Goal: Transaction & Acquisition: Subscribe to service/newsletter

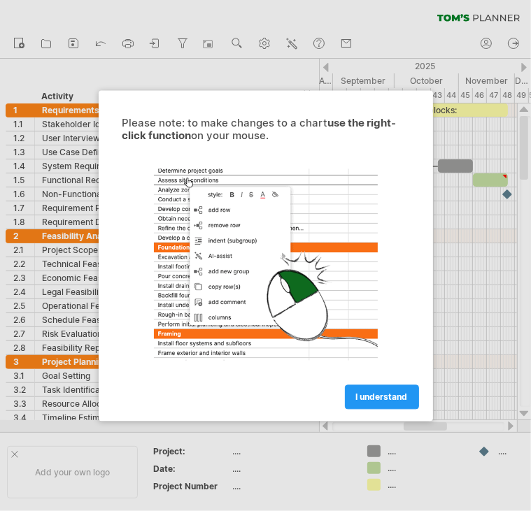
click at [367, 399] on span "I understand" at bounding box center [382, 397] width 52 height 10
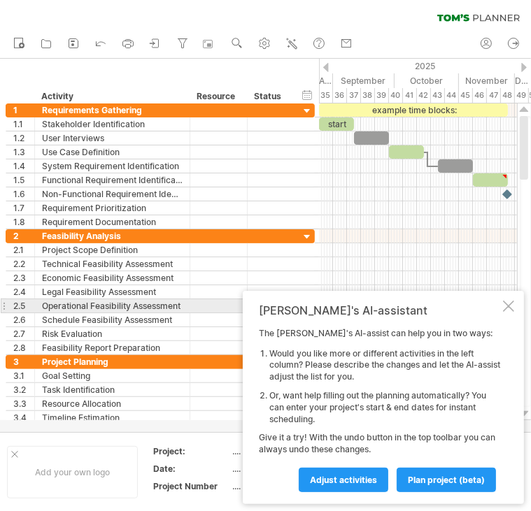
click at [506, 307] on div at bounding box center [508, 306] width 11 height 11
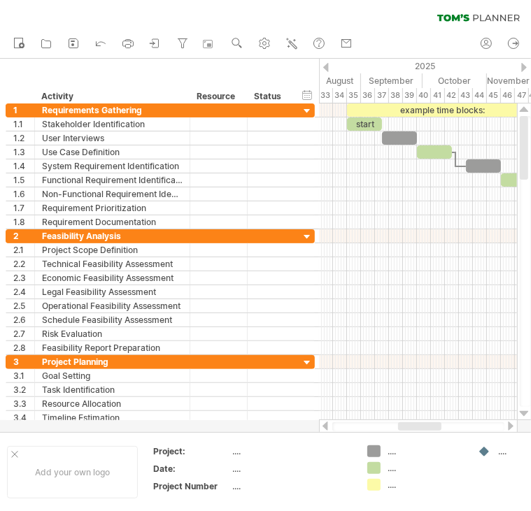
click at [416, 425] on div at bounding box center [419, 427] width 43 height 8
click at [470, 110] on div "example time blocks:" at bounding box center [441, 110] width 189 height 13
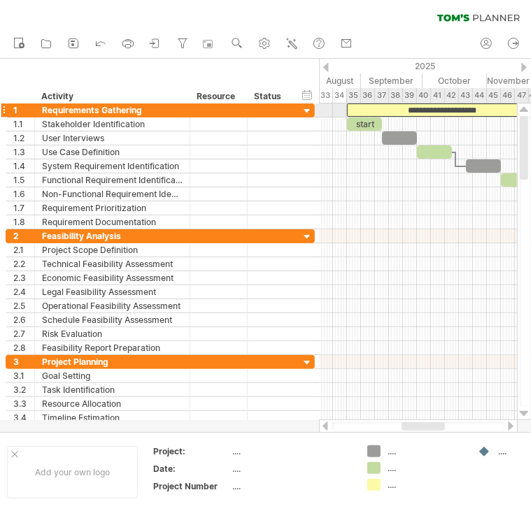
click at [499, 108] on div "**********" at bounding box center [441, 110] width 189 height 13
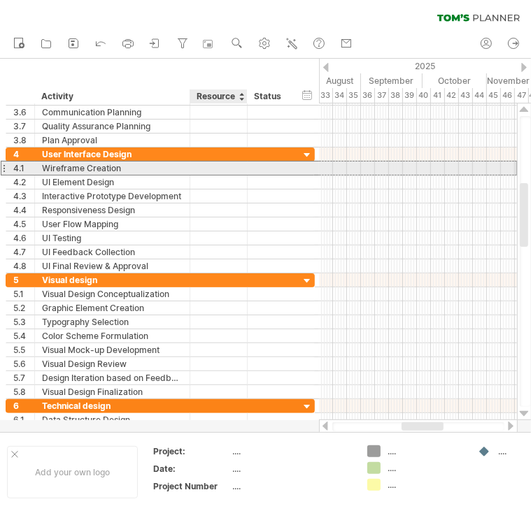
click at [229, 168] on div at bounding box center [218, 168] width 43 height 13
click at [229, 168] on input "text" at bounding box center [218, 168] width 43 height 13
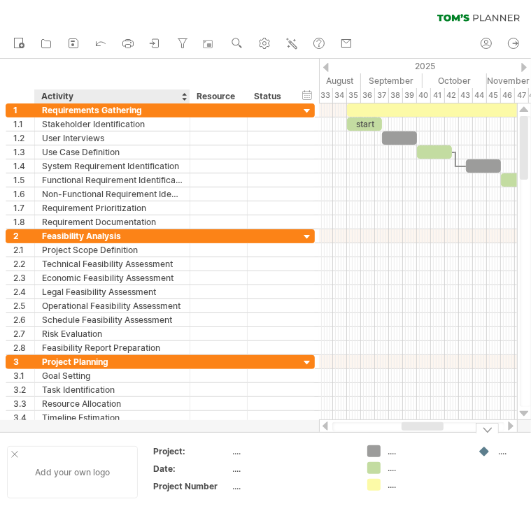
click at [81, 457] on div "Add your own logo" at bounding box center [72, 472] width 131 height 52
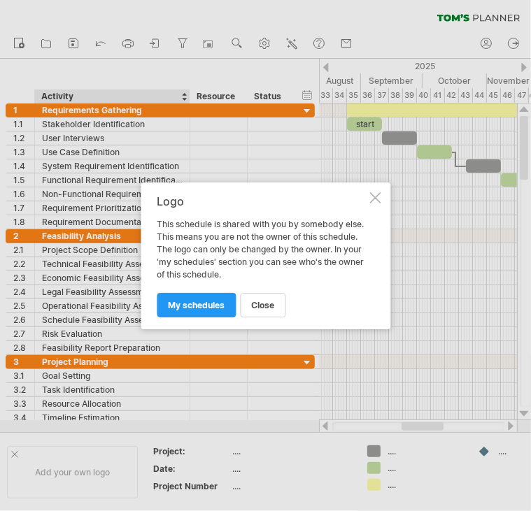
click at [367, 195] on div "Logo This schedule is shared with you by somebody else. This means you are not …" at bounding box center [266, 256] width 250 height 147
click at [375, 192] on div at bounding box center [374, 197] width 11 height 11
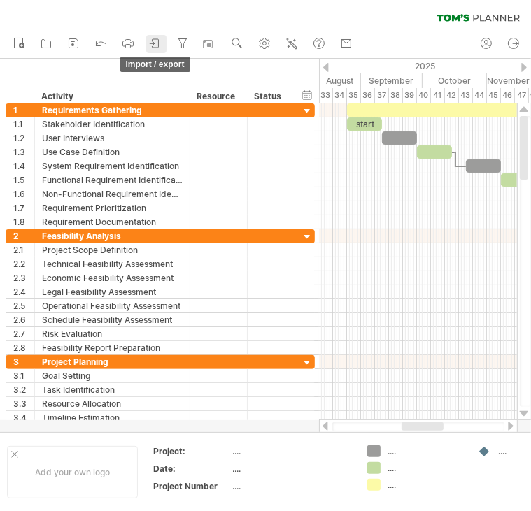
click at [156, 43] on icon at bounding box center [155, 43] width 14 height 14
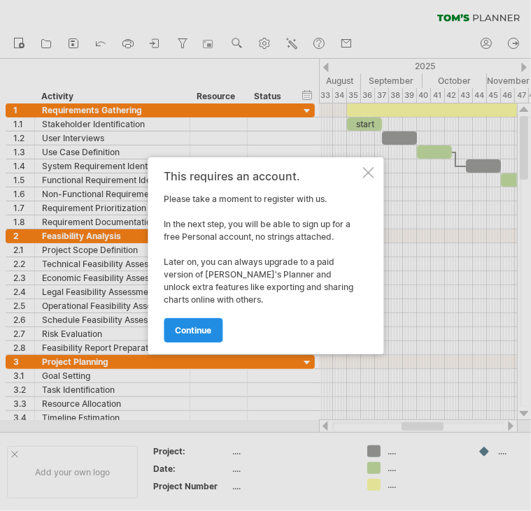
click at [215, 334] on link "continue" at bounding box center [193, 330] width 59 height 24
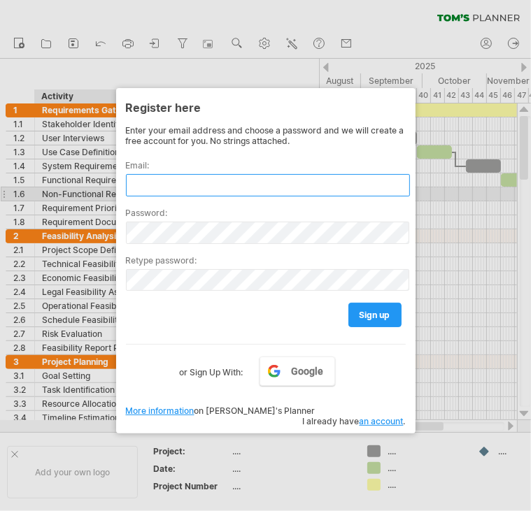
click at [168, 190] on input "text" at bounding box center [268, 185] width 284 height 22
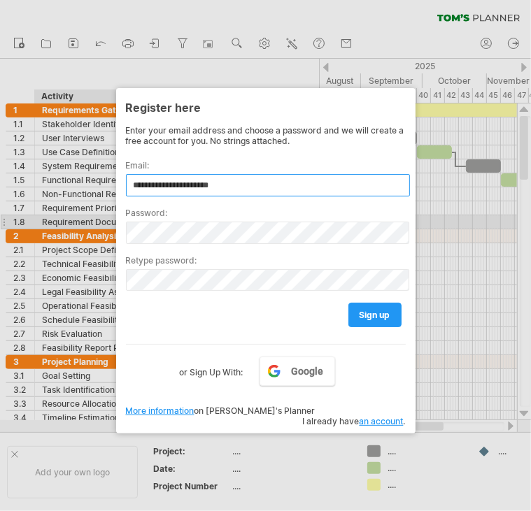
type input "**********"
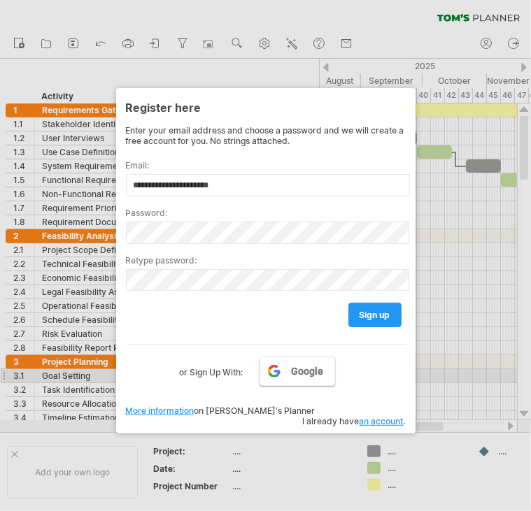
click at [277, 379] on link "Google" at bounding box center [298, 371] width 76 height 29
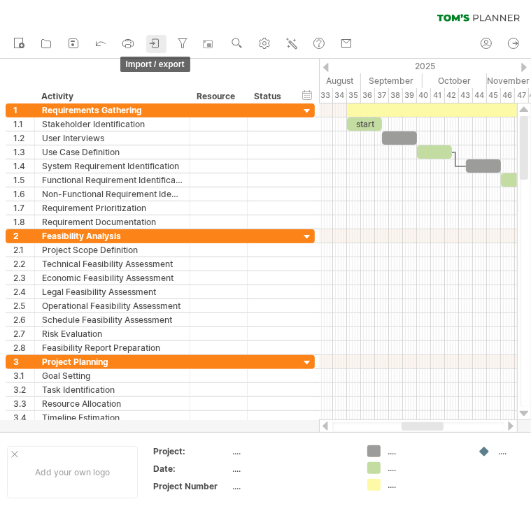
click at [159, 44] on icon at bounding box center [155, 43] width 14 height 14
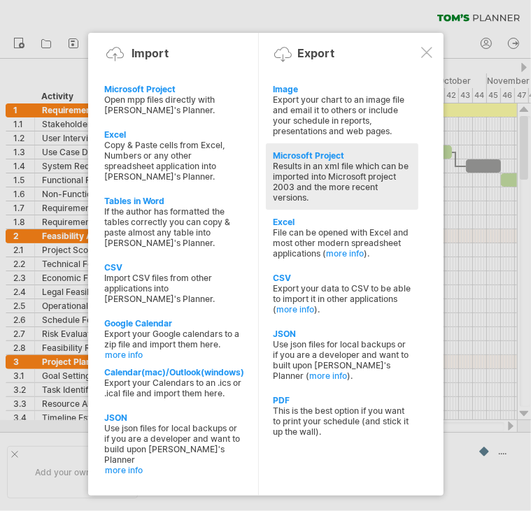
click at [396, 192] on div "Results in an xml file which can be imported into Microsoft project 2003 and th…" at bounding box center [342, 182] width 139 height 42
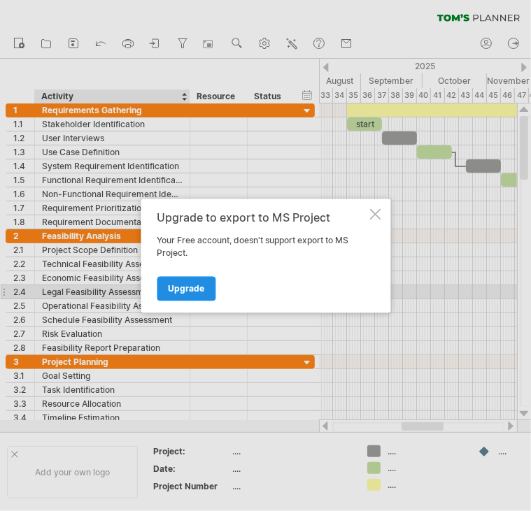
click at [189, 293] on span "Upgrade" at bounding box center [186, 288] width 36 height 10
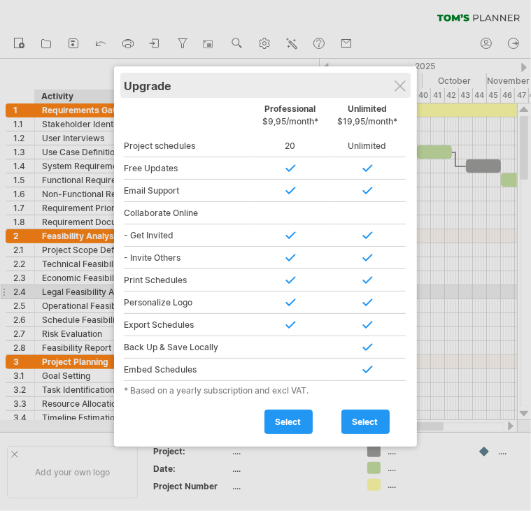
click at [392, 92] on div "Upgrade" at bounding box center [265, 85] width 283 height 25
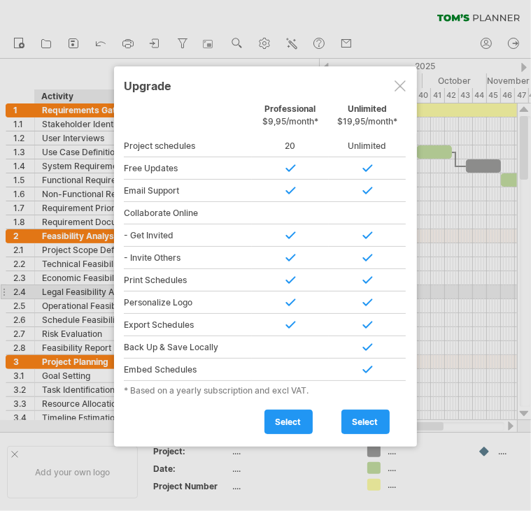
click at [403, 80] on div at bounding box center [400, 85] width 11 height 11
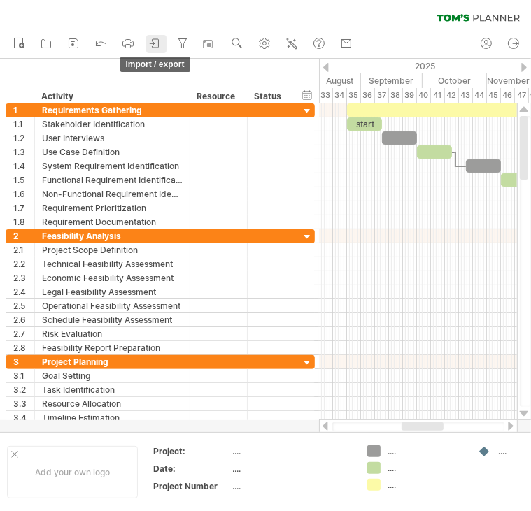
click at [146, 45] on link "import / export" at bounding box center [156, 44] width 20 height 18
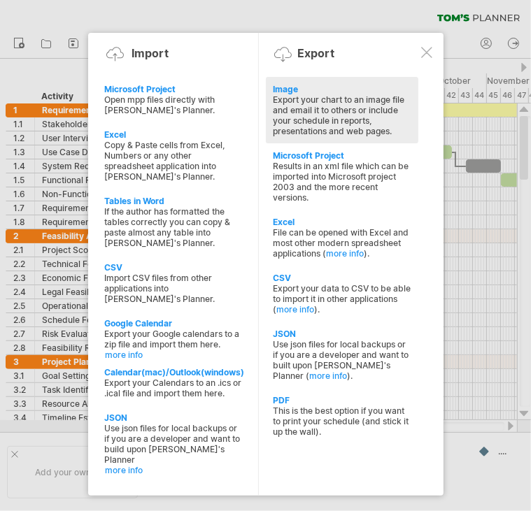
click at [381, 118] on div "Export your chart to an image file and email it to others or include your sched…" at bounding box center [342, 115] width 139 height 42
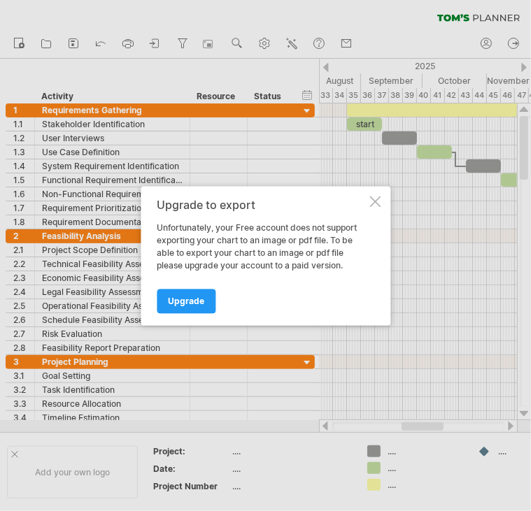
click at [376, 192] on div "Upgrade to export Unfortunately, your Free account does not support exporting y…" at bounding box center [266, 255] width 250 height 139
click at [375, 201] on div at bounding box center [374, 201] width 11 height 11
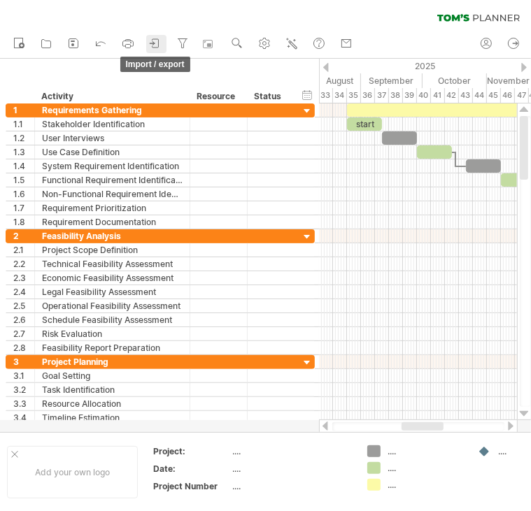
click at [153, 44] on icon at bounding box center [155, 43] width 14 height 14
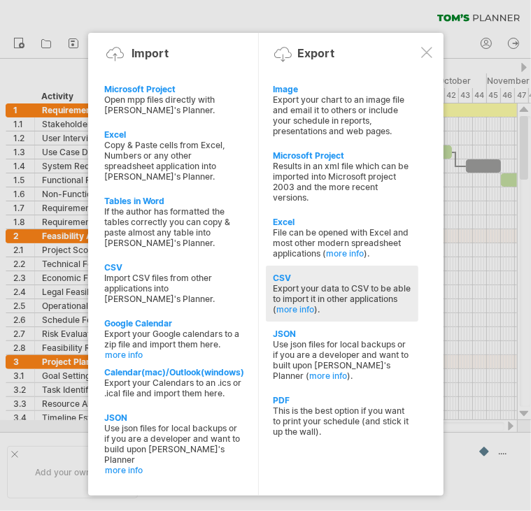
click at [336, 305] on div "Export your data to CSV to be able to import it in other applications ( more in…" at bounding box center [342, 298] width 139 height 31
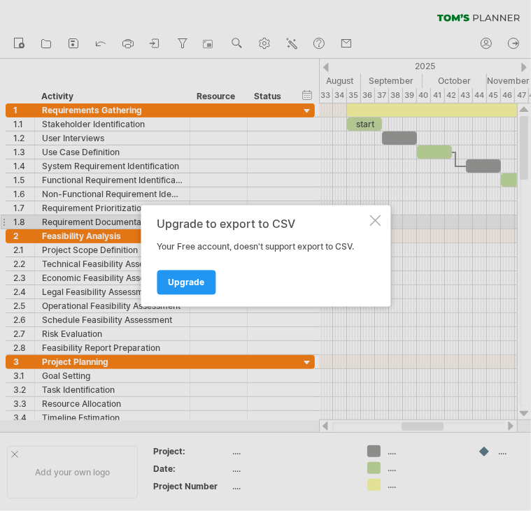
click at [370, 220] on div at bounding box center [374, 220] width 11 height 11
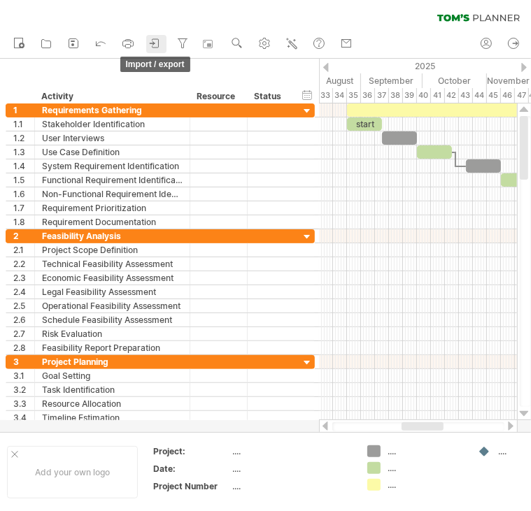
click at [159, 39] on icon at bounding box center [155, 43] width 6 height 8
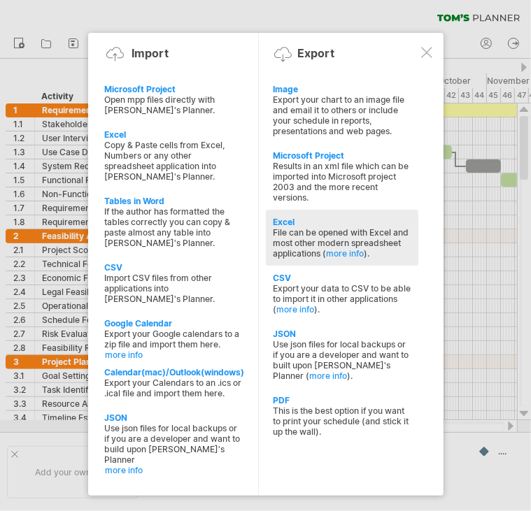
click at [312, 230] on div "File can be opened with Excel and most other modern spreadsheet applications ( …" at bounding box center [342, 242] width 139 height 31
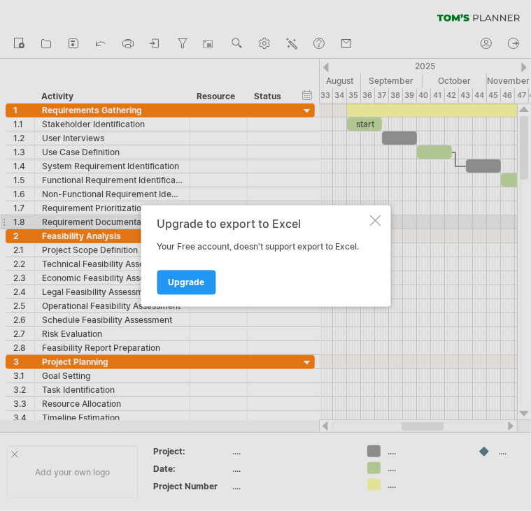
click at [378, 219] on div at bounding box center [374, 220] width 11 height 11
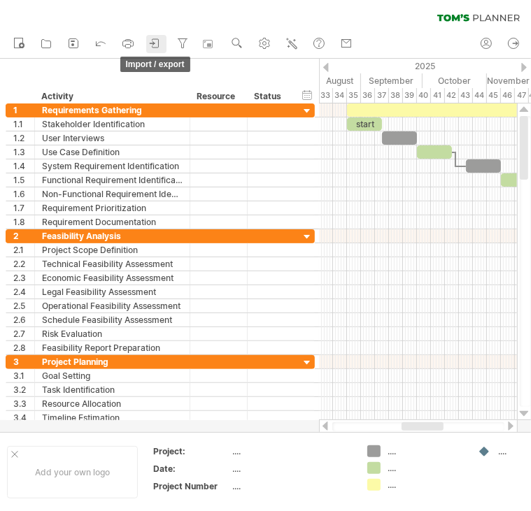
click at [156, 44] on icon at bounding box center [155, 43] width 14 height 14
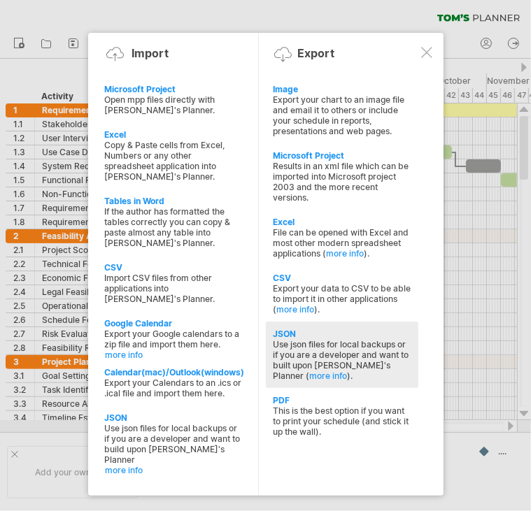
click at [315, 355] on div "Use json files for local backups or if you are a developer and want to built up…" at bounding box center [342, 360] width 139 height 42
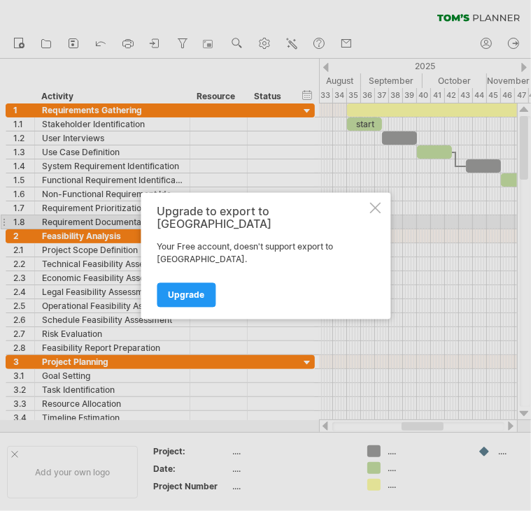
click at [378, 213] on div at bounding box center [374, 207] width 11 height 11
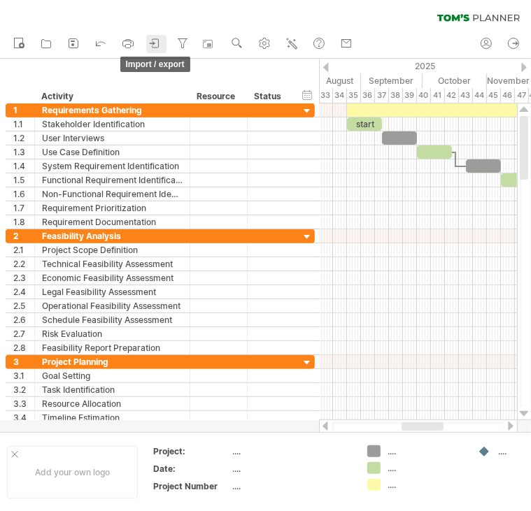
click at [150, 47] on icon at bounding box center [155, 43] width 14 height 14
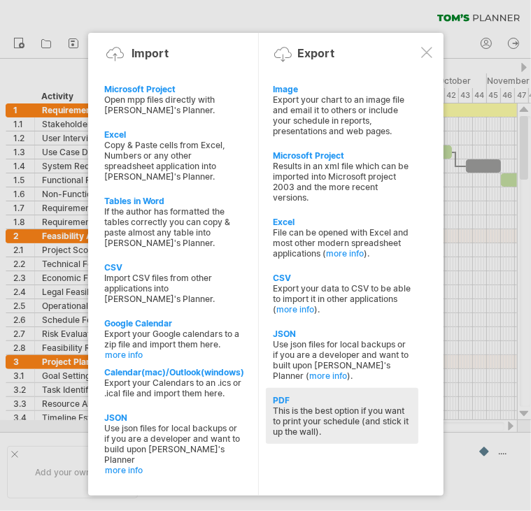
click at [356, 425] on div "This is the best option if you want to print your schedule (and stick it up the…" at bounding box center [342, 421] width 139 height 31
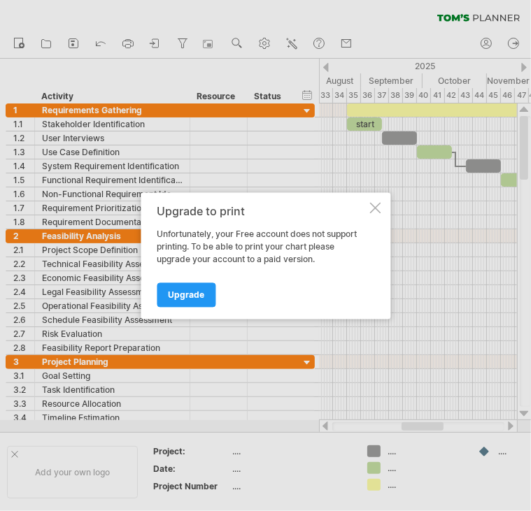
click at [374, 206] on div at bounding box center [374, 207] width 11 height 11
